Goal: Task Accomplishment & Management: Complete application form

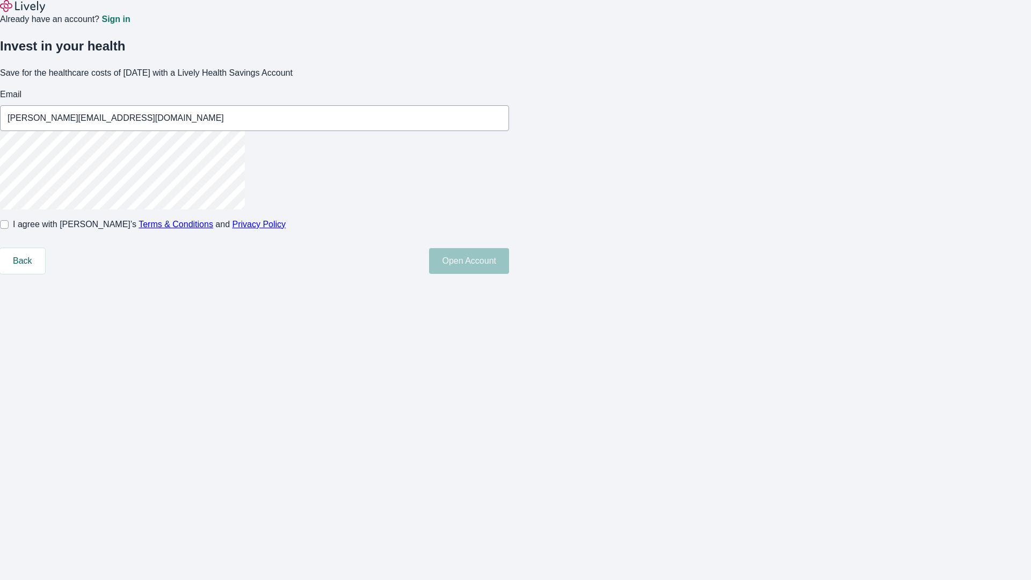
click at [9, 229] on input "I agree with Lively’s Terms & Conditions and Privacy Policy" at bounding box center [4, 224] width 9 height 9
checkbox input "true"
click at [509, 274] on button "Open Account" at bounding box center [469, 261] width 80 height 26
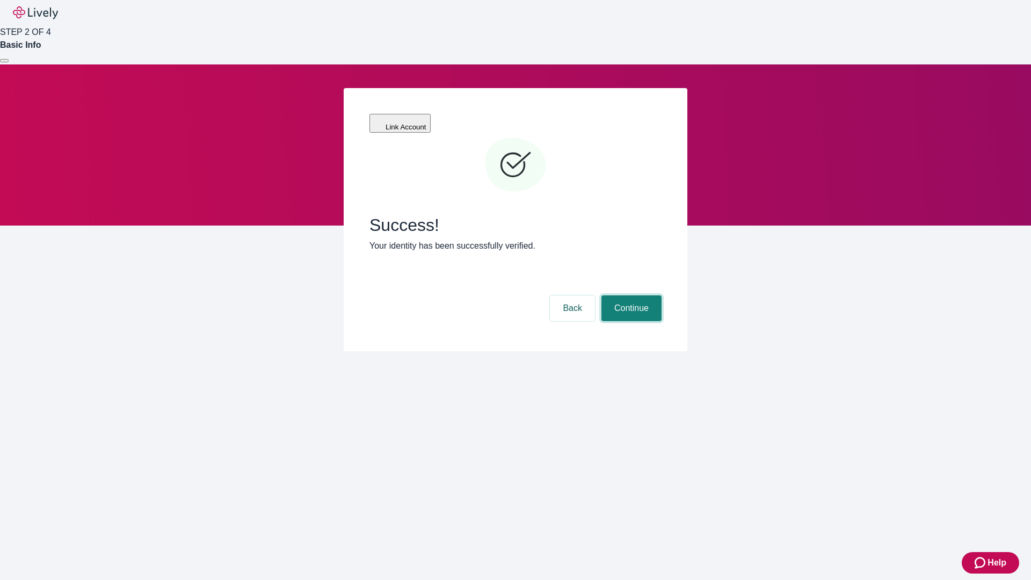
click at [630, 295] on button "Continue" at bounding box center [632, 308] width 60 height 26
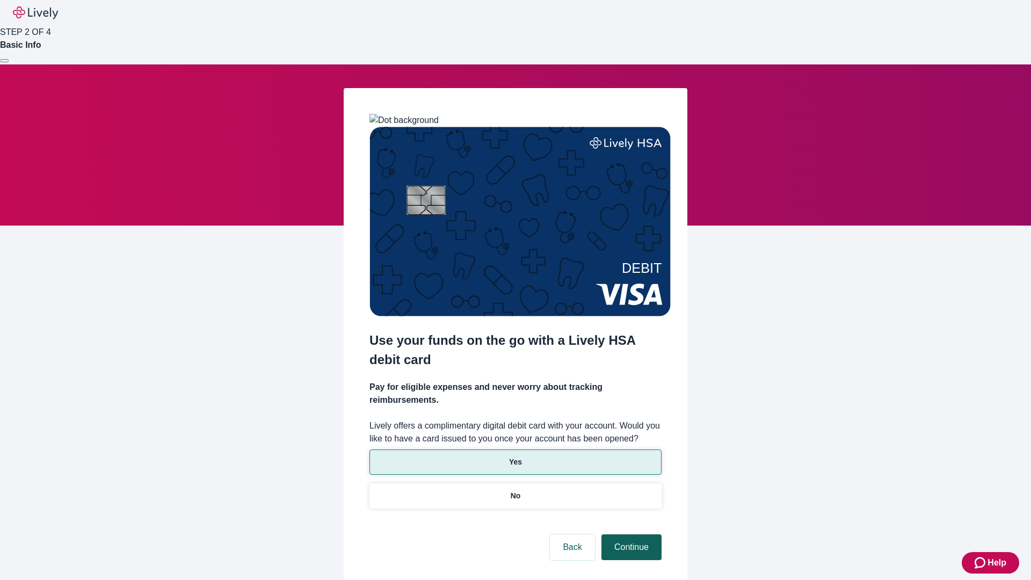
click at [515, 457] on p "Yes" at bounding box center [515, 462] width 13 height 11
click at [630, 534] on button "Continue" at bounding box center [632, 547] width 60 height 26
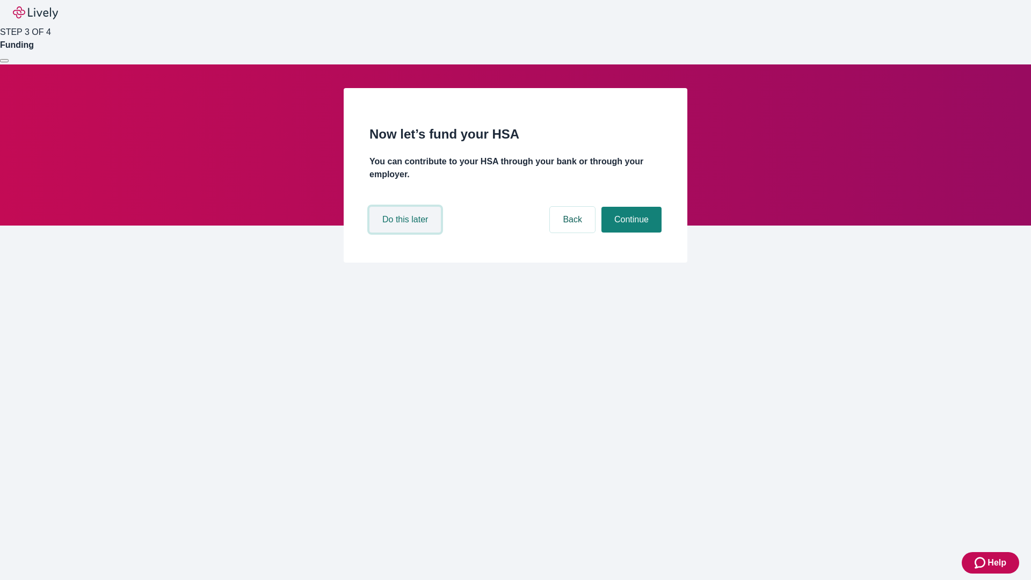
click at [407, 233] on button "Do this later" at bounding box center [405, 220] width 71 height 26
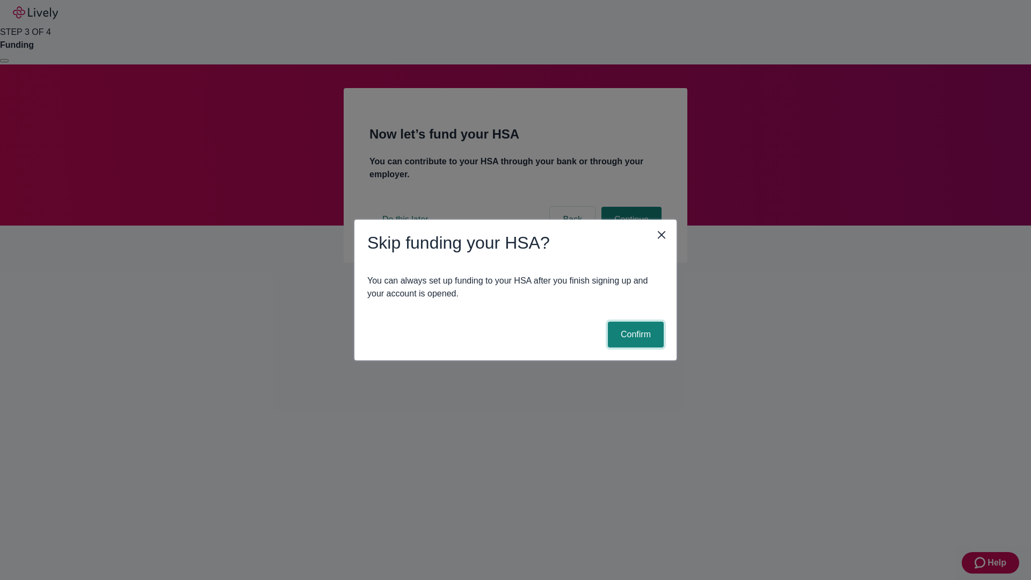
click at [634, 335] on button "Confirm" at bounding box center [636, 335] width 56 height 26
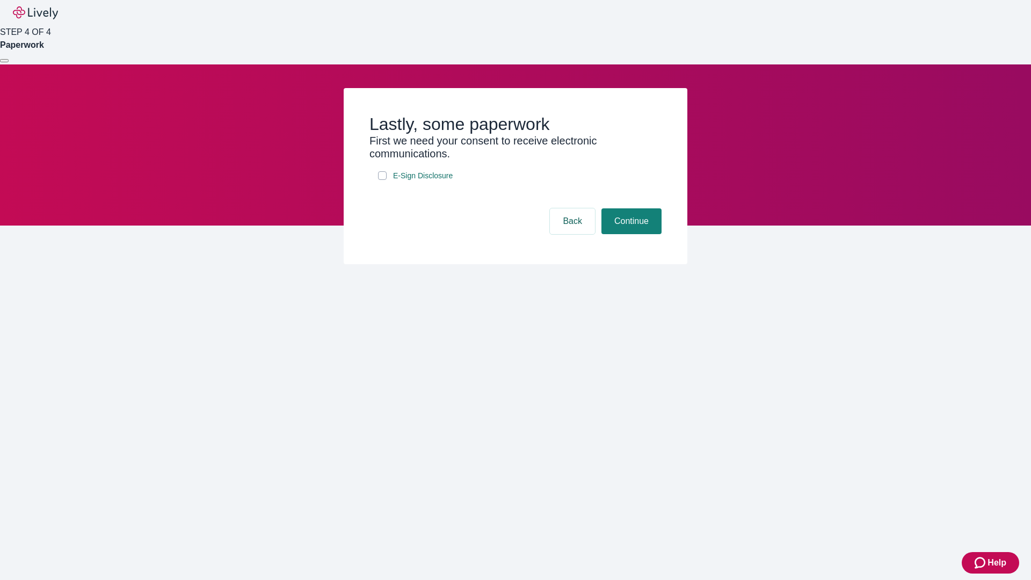
click at [382, 180] on input "E-Sign Disclosure" at bounding box center [382, 175] width 9 height 9
checkbox input "true"
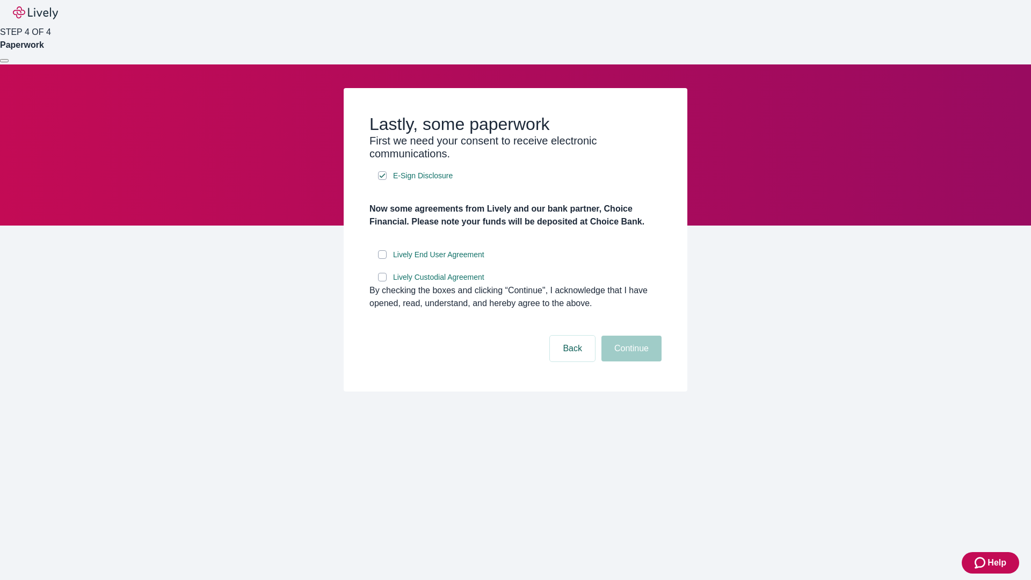
click at [382, 259] on input "Lively End User Agreement" at bounding box center [382, 254] width 9 height 9
checkbox input "true"
click at [382, 281] on input "Lively Custodial Agreement" at bounding box center [382, 277] width 9 height 9
checkbox input "true"
click at [630, 361] on button "Continue" at bounding box center [632, 349] width 60 height 26
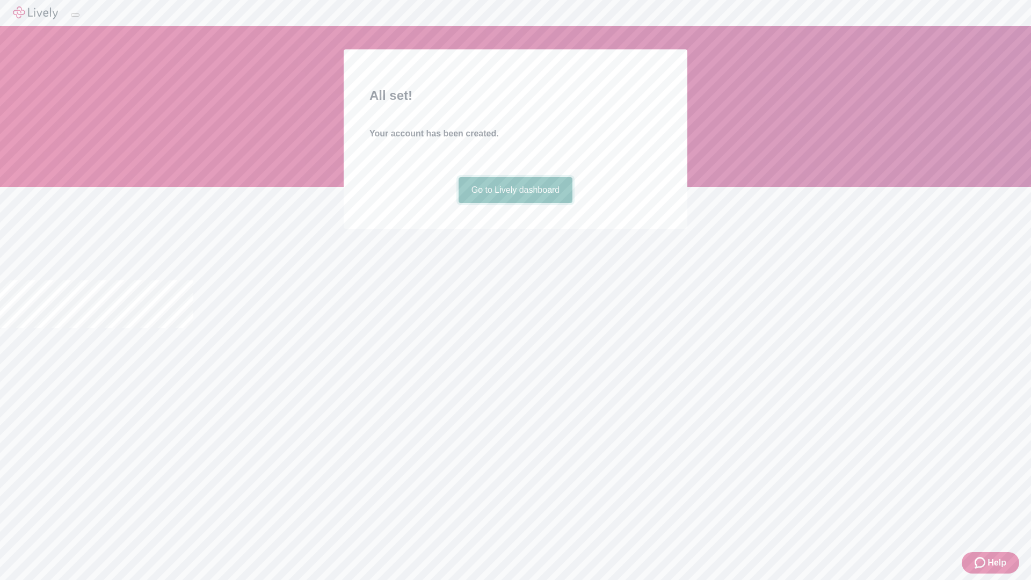
click at [515, 203] on link "Go to Lively dashboard" at bounding box center [516, 190] width 114 height 26
